Goal: Information Seeking & Learning: Learn about a topic

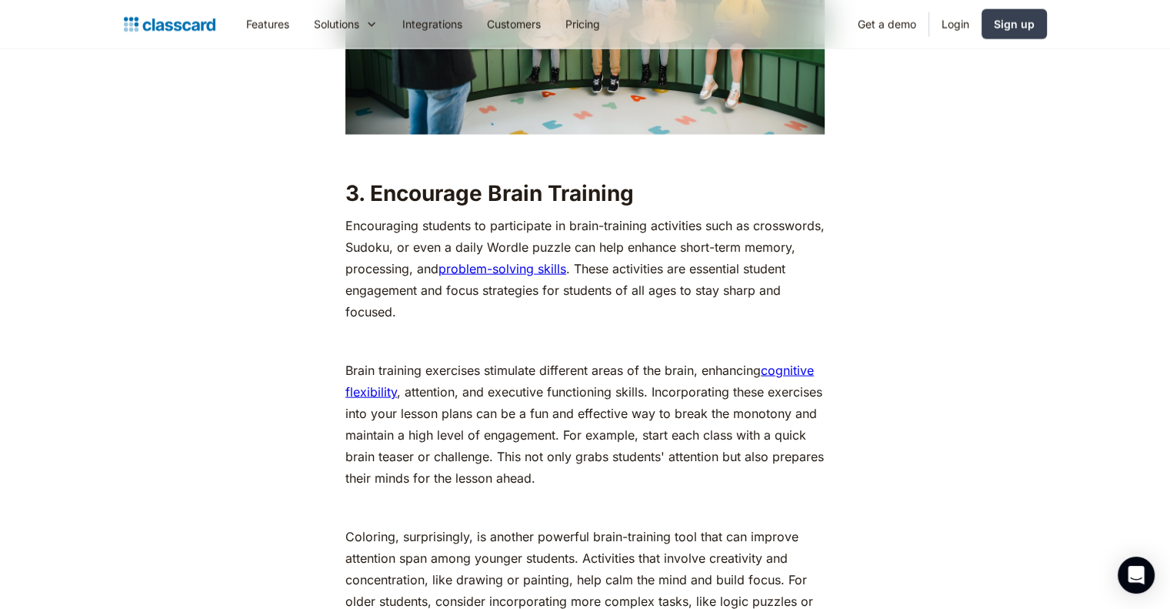
scroll to position [3462, 0]
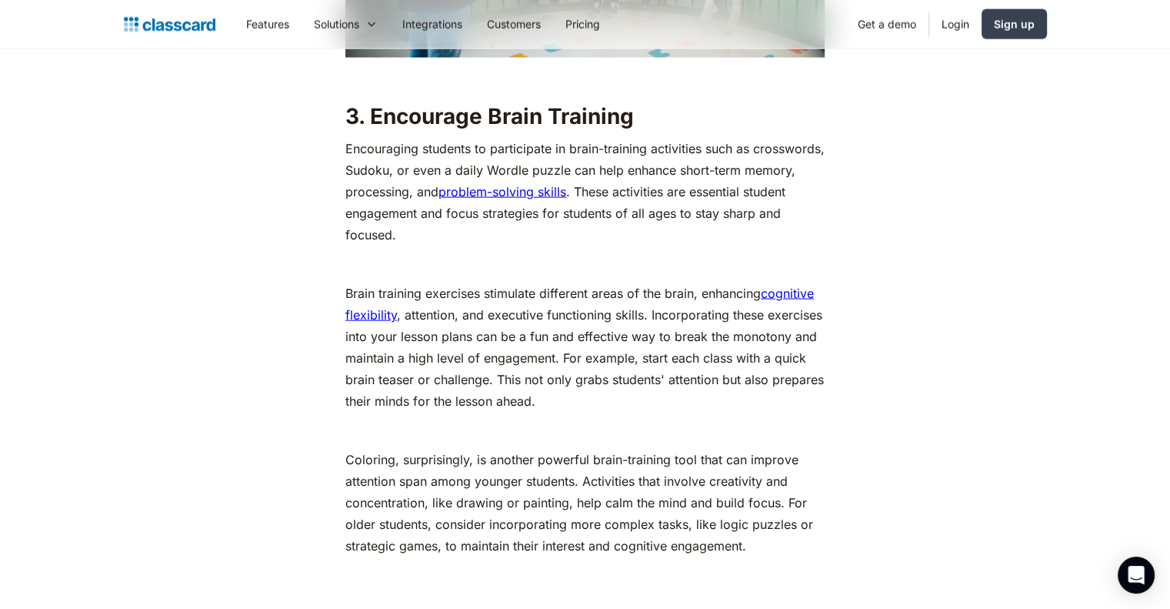
click at [802, 285] on link "cognitive flexibility" at bounding box center [579, 303] width 469 height 37
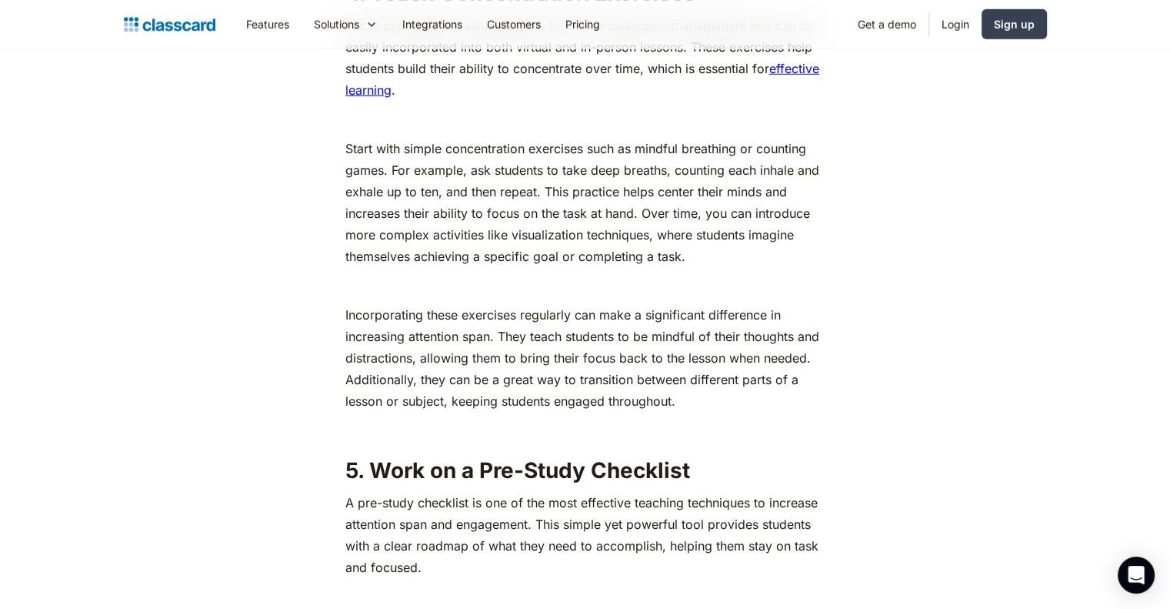
scroll to position [4386, 0]
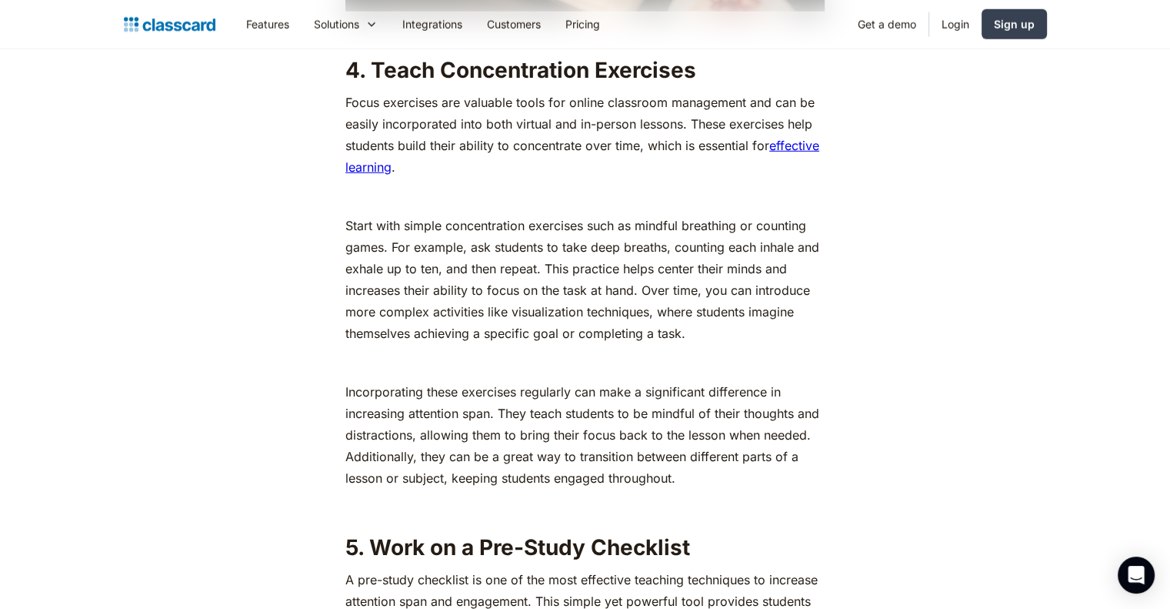
click at [783, 138] on link "effective learning" at bounding box center [582, 156] width 474 height 37
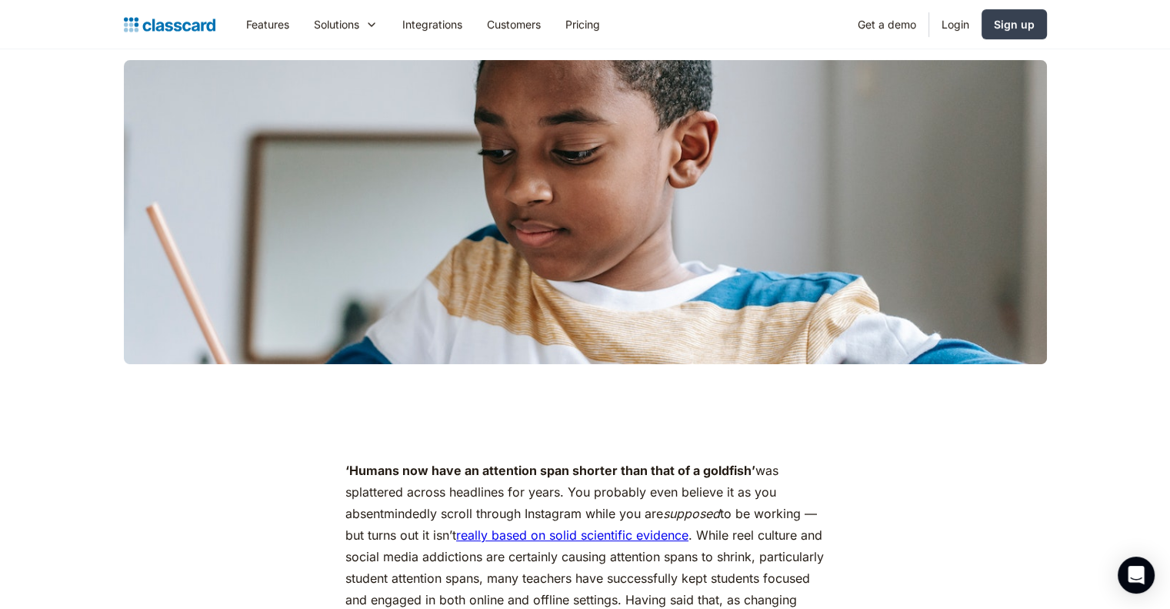
scroll to position [0, 0]
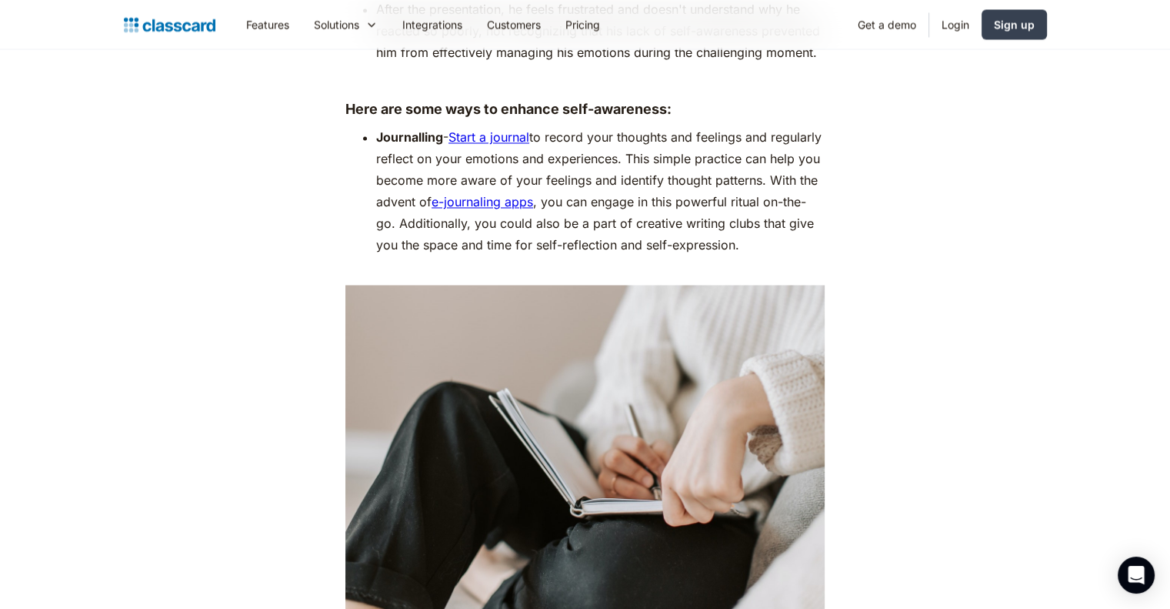
scroll to position [2539, 0]
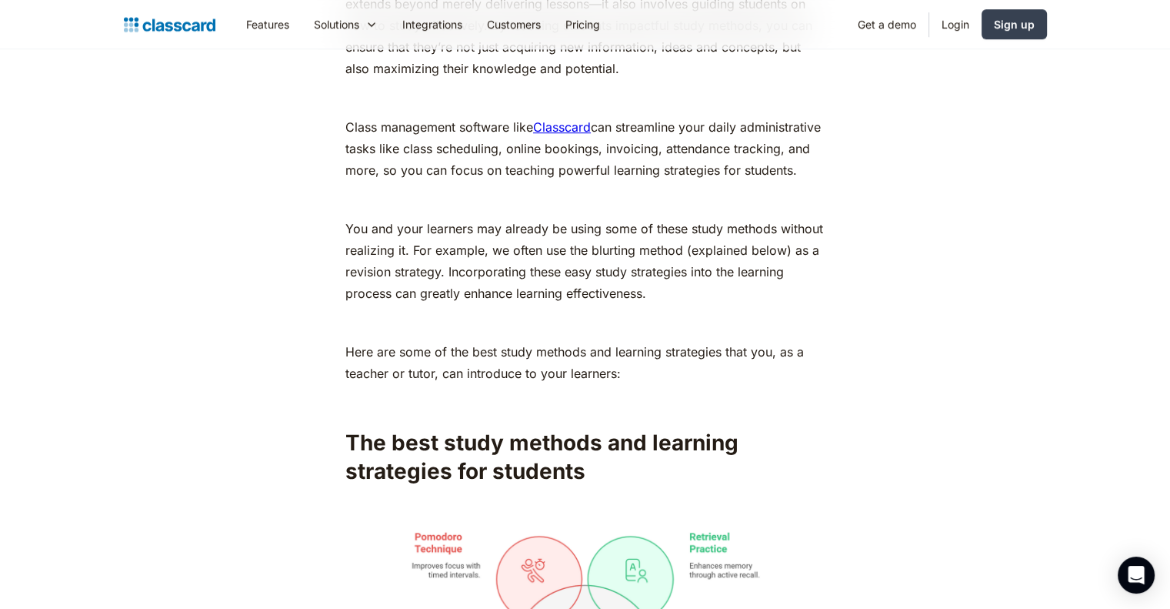
scroll to position [1000, 0]
